Goal: Check status: Check status

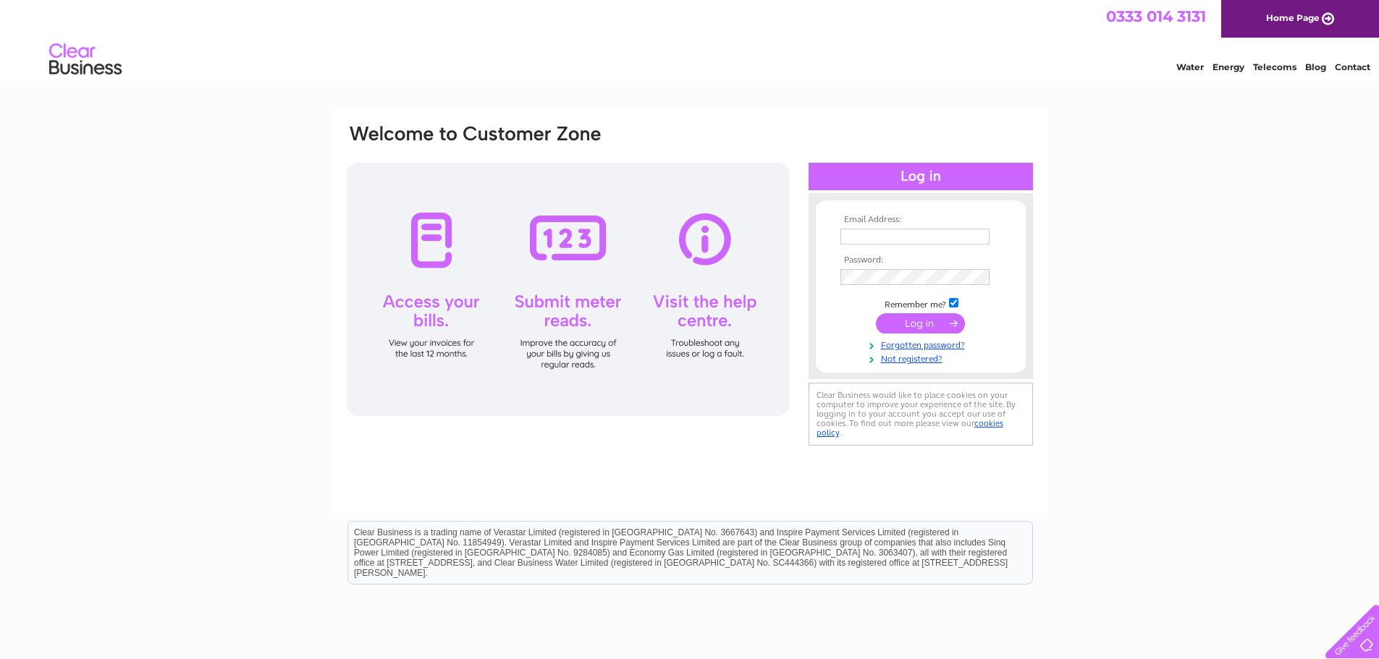
type input "[EMAIL_ADDRESS][DOMAIN_NAME]"
click at [926, 319] on input "submit" at bounding box center [920, 323] width 89 height 20
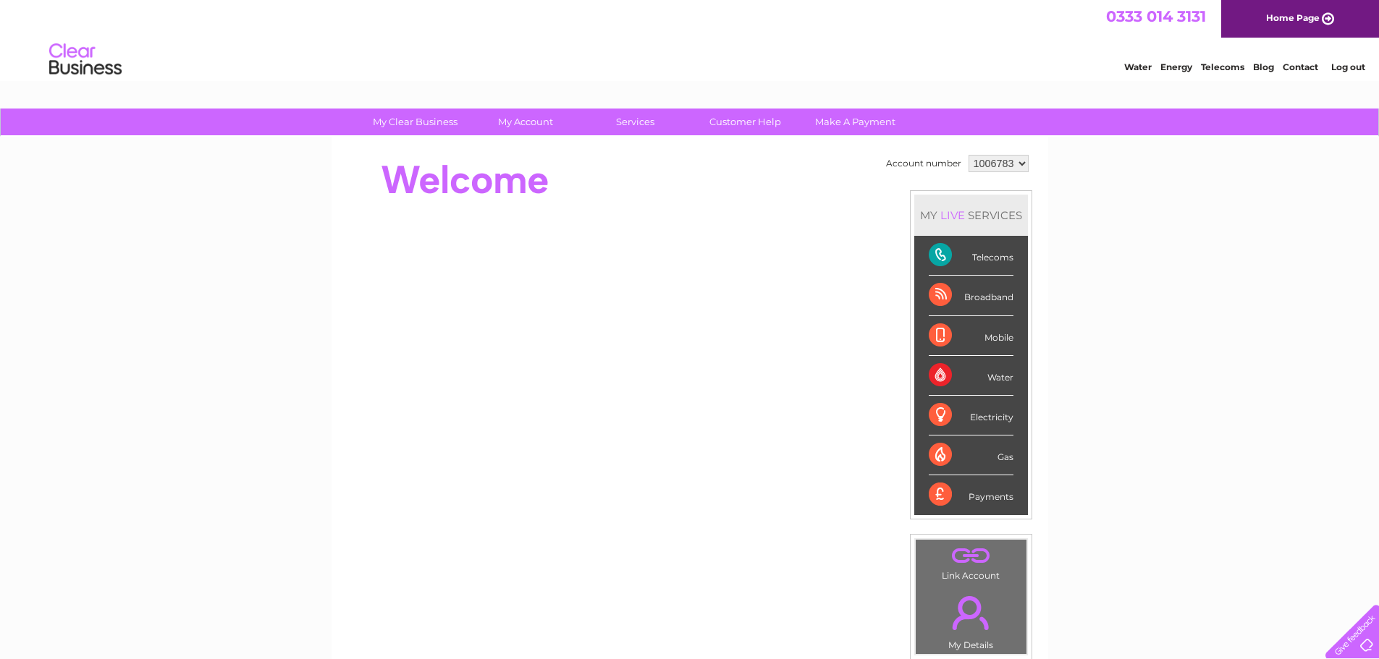
click at [934, 255] on div "Telecoms" at bounding box center [971, 256] width 85 height 40
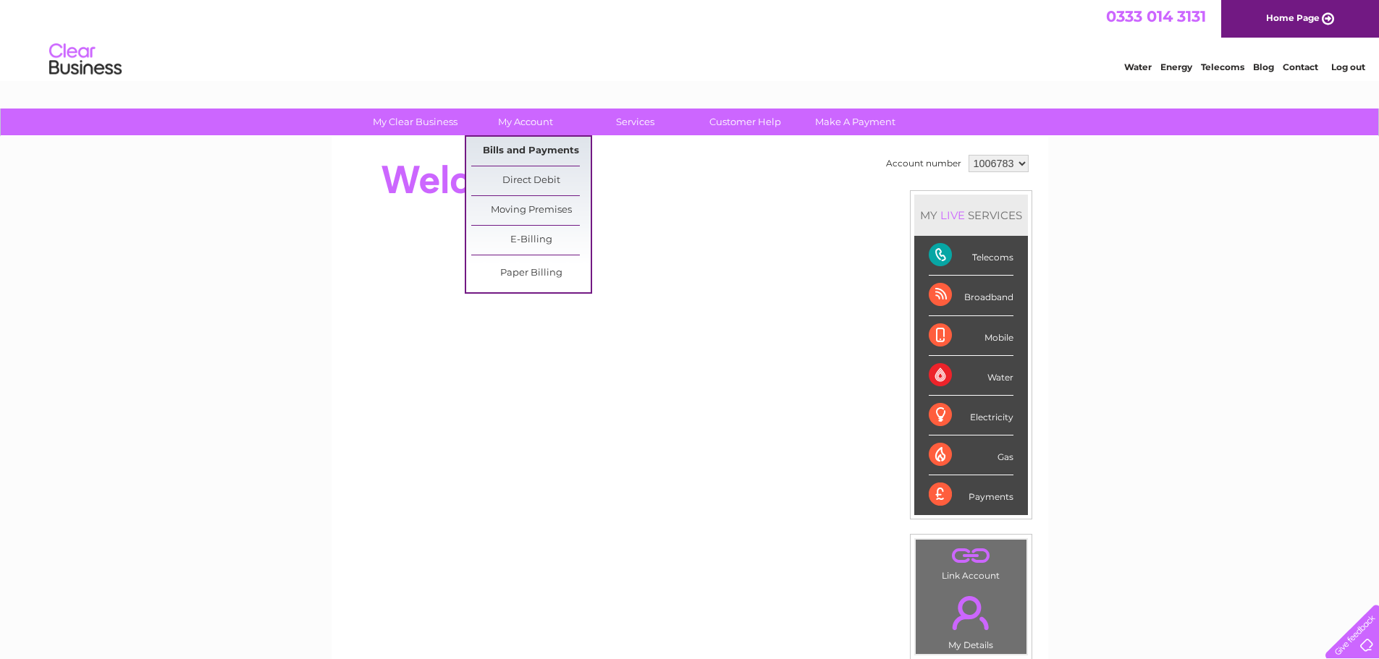
click at [517, 148] on link "Bills and Payments" at bounding box center [530, 151] width 119 height 29
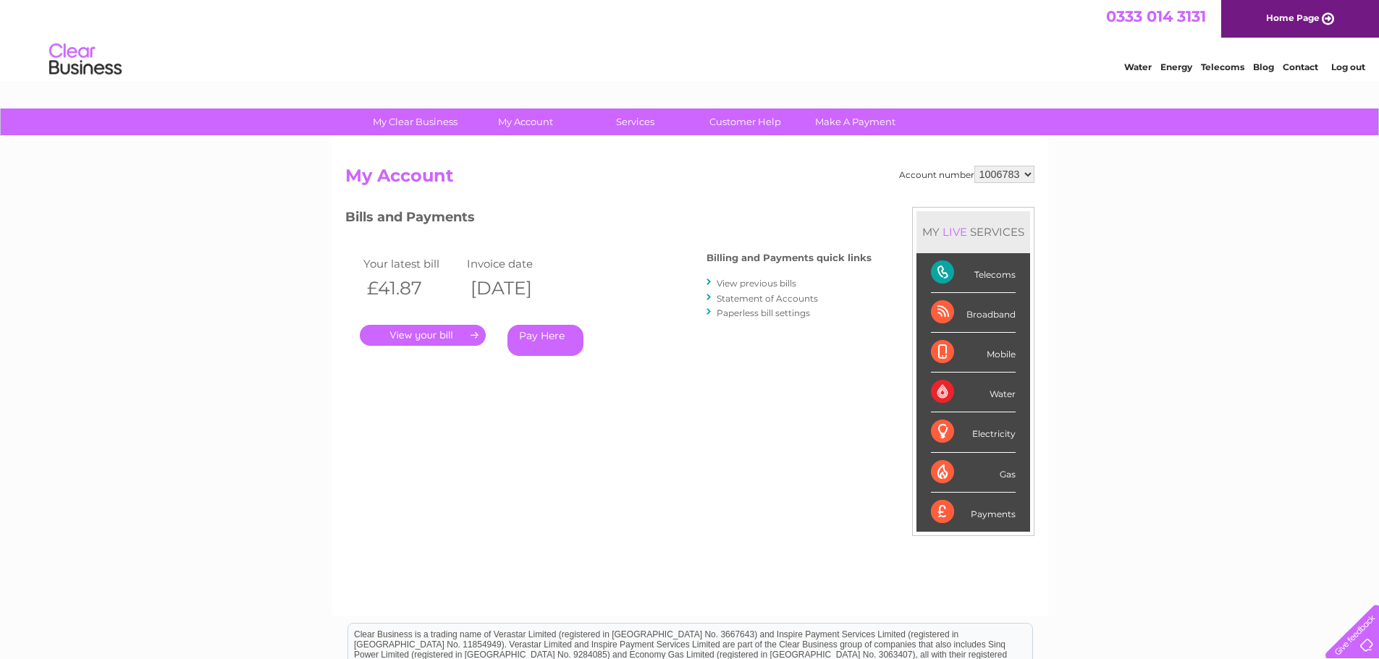
click at [429, 335] on link "." at bounding box center [423, 335] width 126 height 21
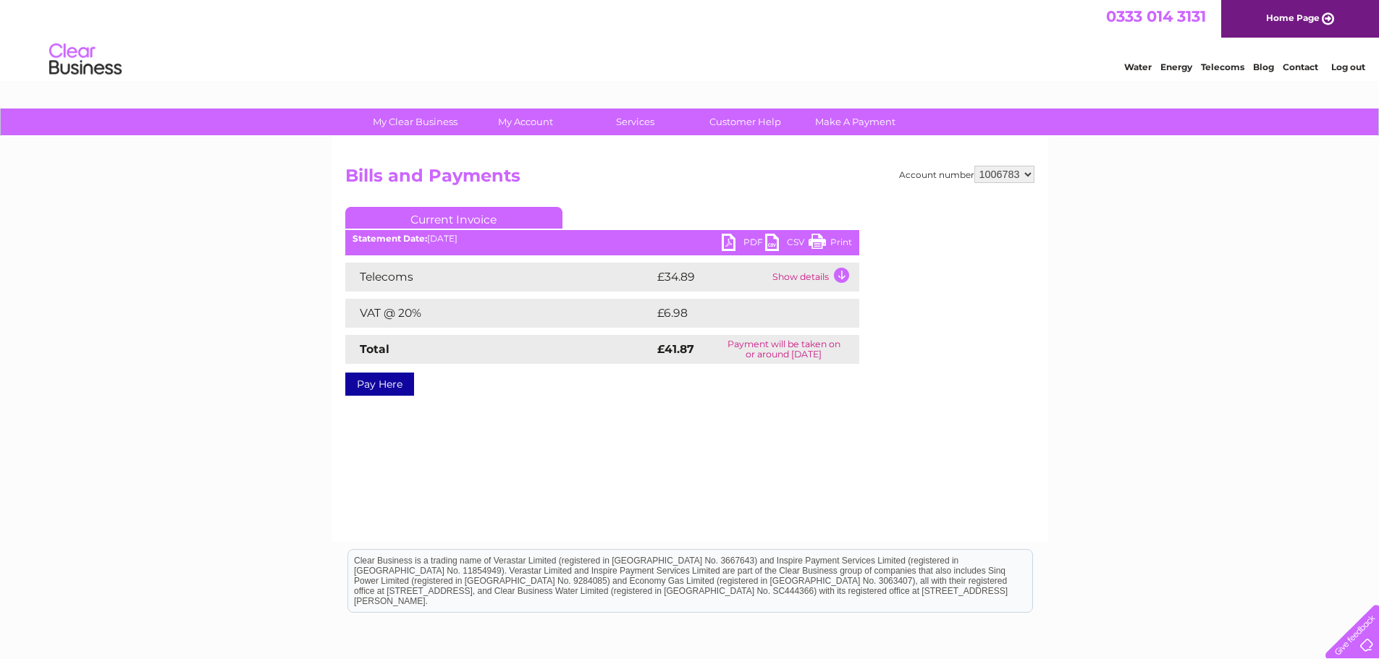
drag, startPoint x: 819, startPoint y: 239, endPoint x: 1064, endPoint y: 29, distance: 322.9
click at [819, 239] on link "Print" at bounding box center [829, 244] width 43 height 21
